Goal: Find specific page/section: Find specific page/section

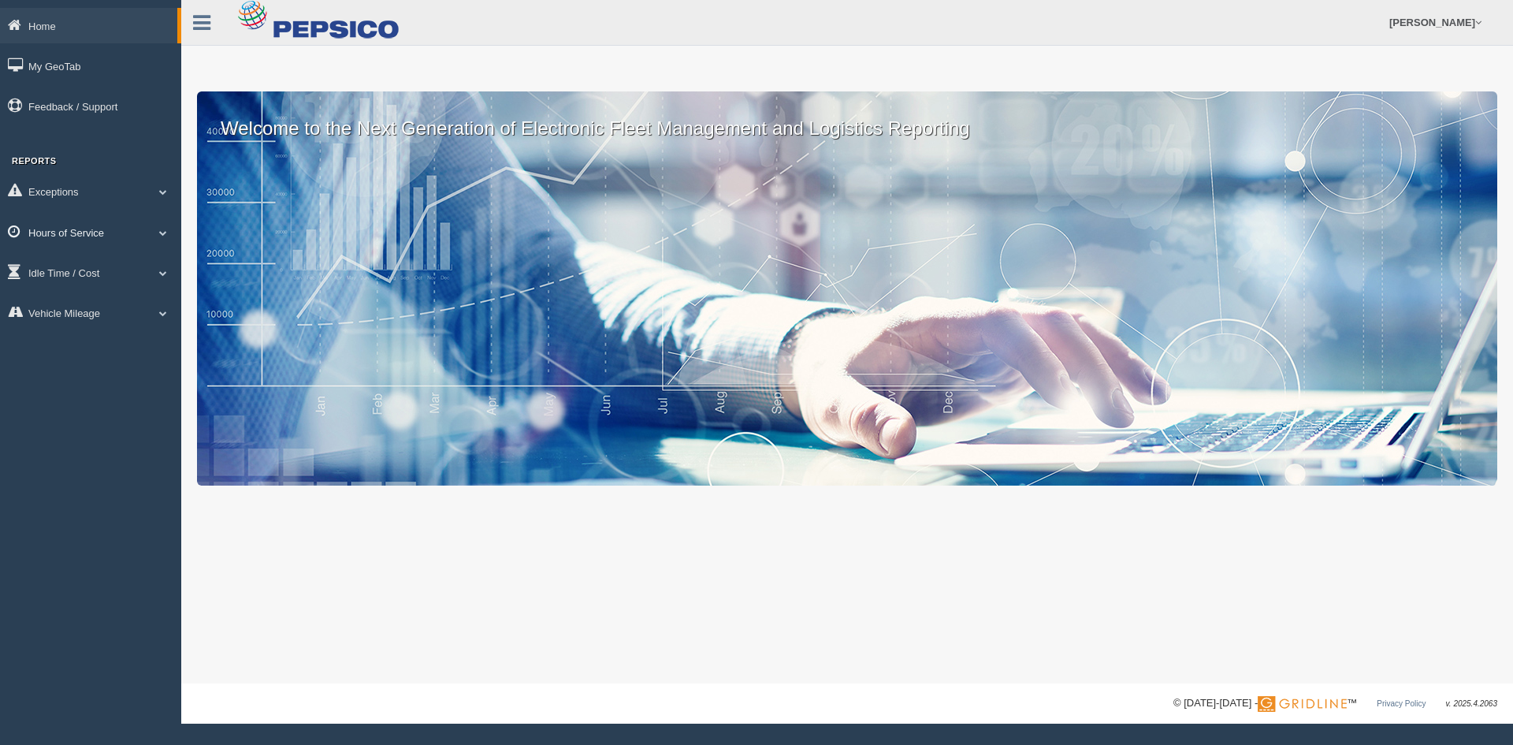
click at [73, 229] on link "Hours of Service" at bounding box center [90, 231] width 181 height 35
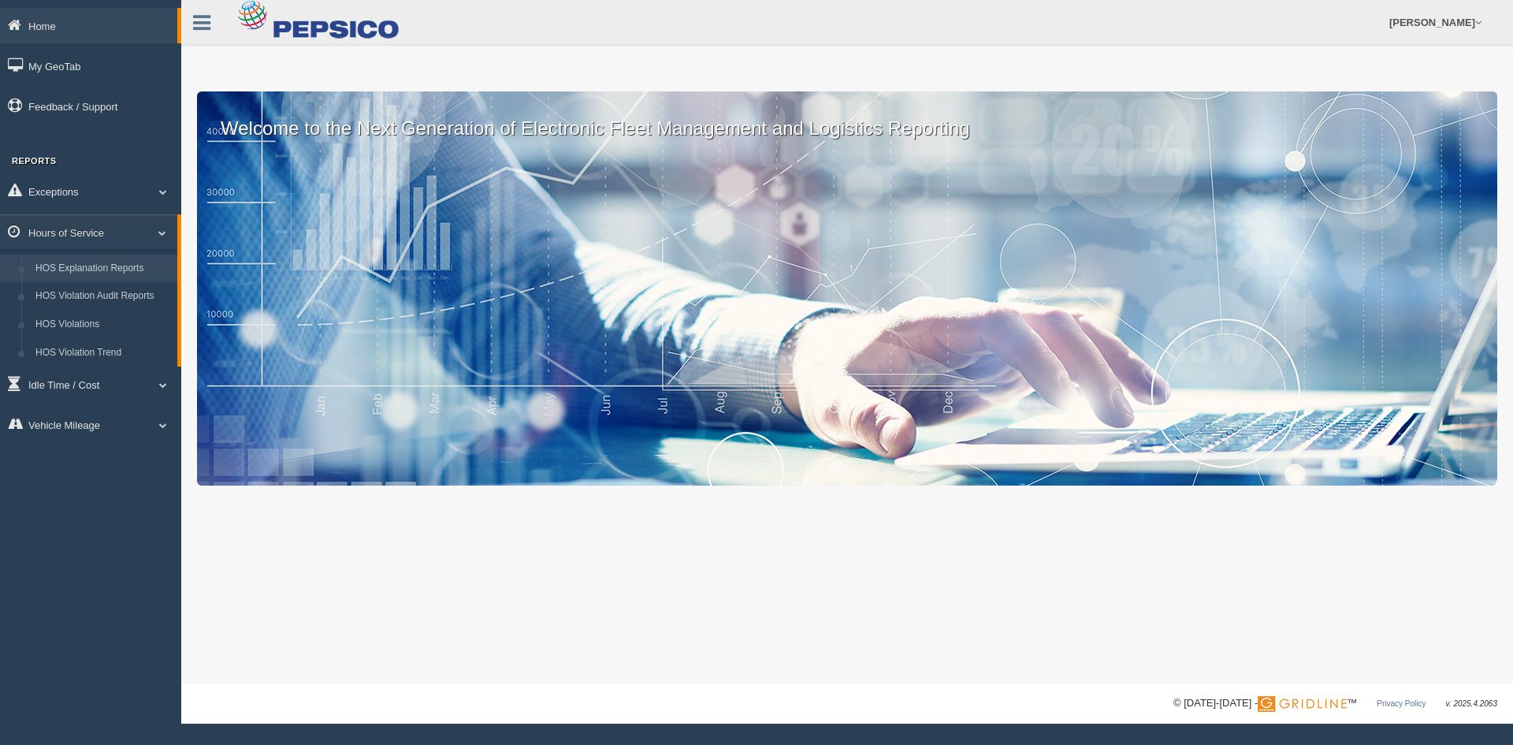
click at [98, 259] on link "HOS Explanation Reports" at bounding box center [102, 269] width 149 height 28
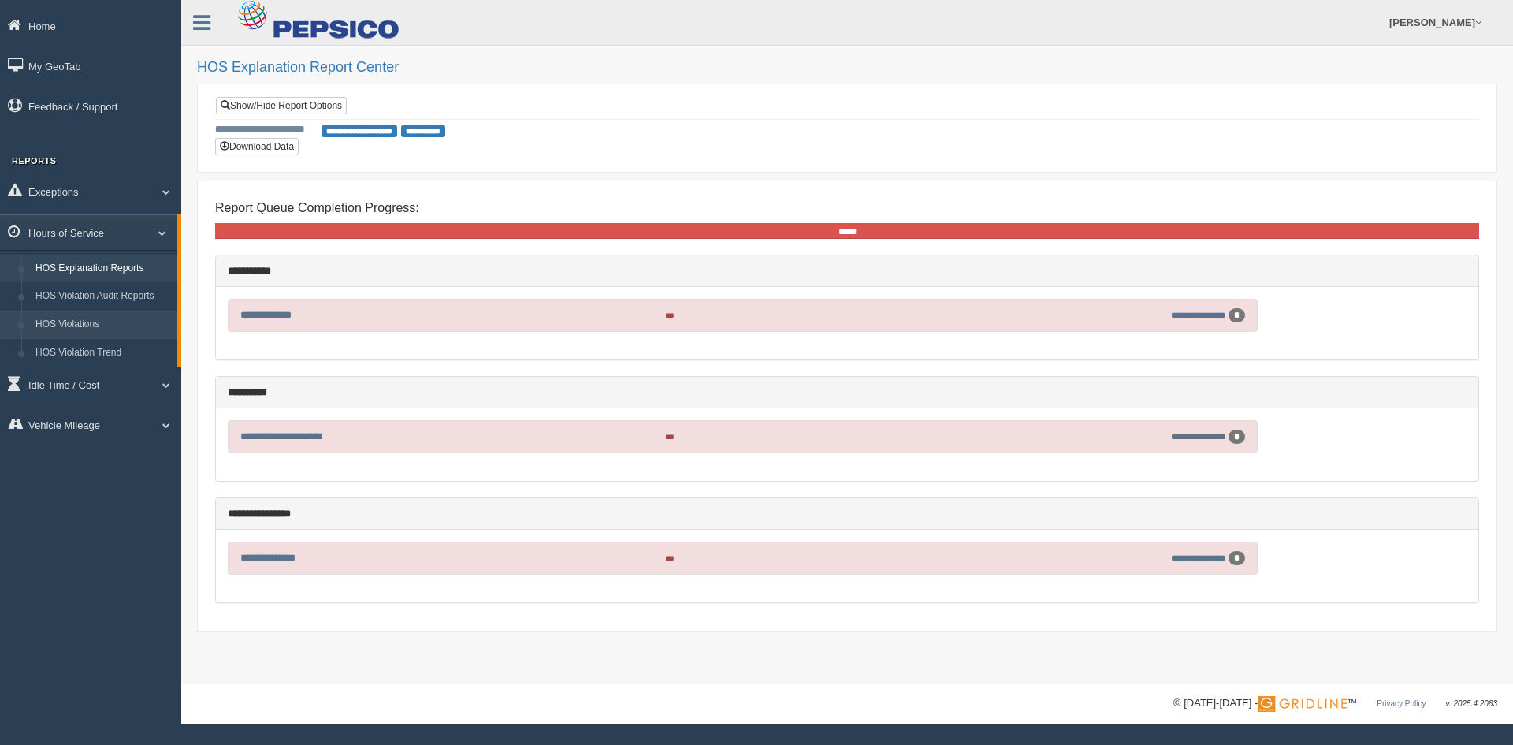
click at [116, 318] on link "HOS Violations" at bounding box center [102, 325] width 149 height 28
